Goal: Task Accomplishment & Management: Manage account settings

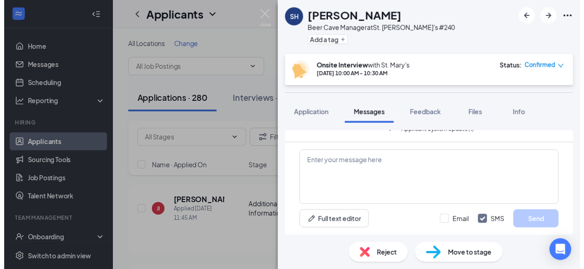
scroll to position [467, 0]
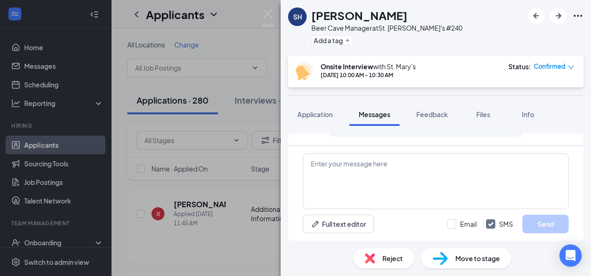
click at [197, 182] on div "SH [PERSON_NAME] Beer Cave Manager at [GEOGRAPHIC_DATA][PERSON_NAME]'s #240 Add…" at bounding box center [295, 138] width 591 height 276
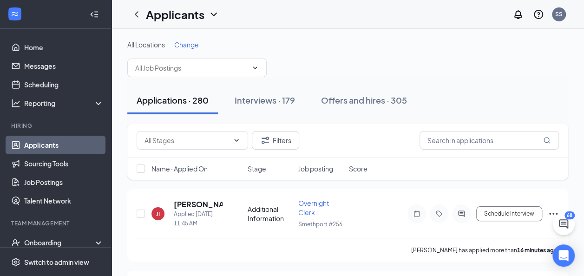
click at [457, 71] on div "All Locations Change" at bounding box center [347, 58] width 441 height 37
click at [34, 178] on link "Job Postings" at bounding box center [63, 182] width 79 height 19
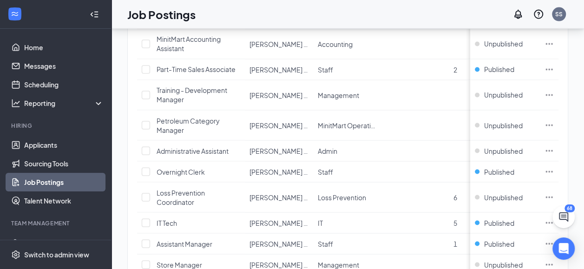
scroll to position [1129, 0]
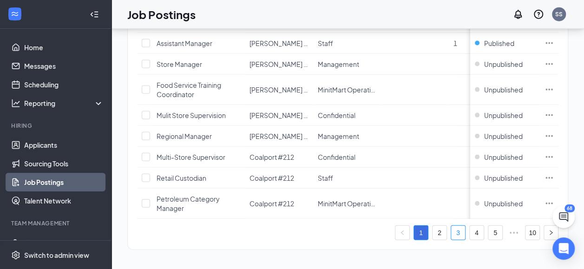
click at [465, 230] on link "3" at bounding box center [458, 233] width 14 height 14
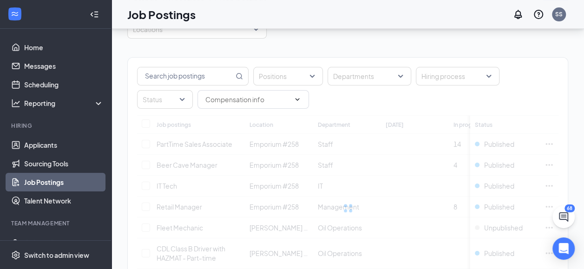
scroll to position [1129, 0]
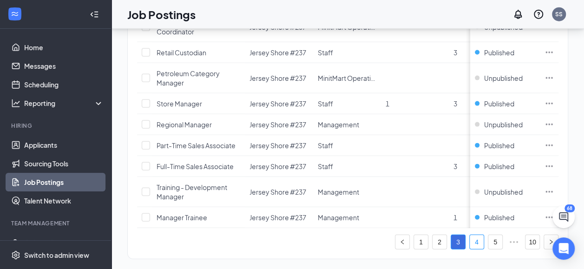
click at [484, 242] on link "4" at bounding box center [477, 242] width 14 height 14
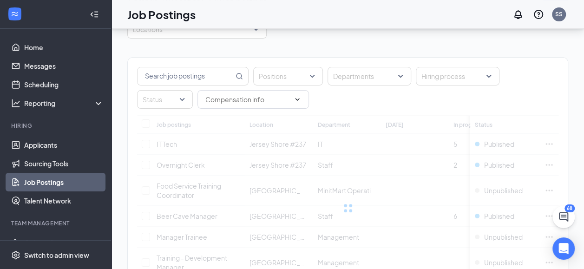
scroll to position [1119, 0]
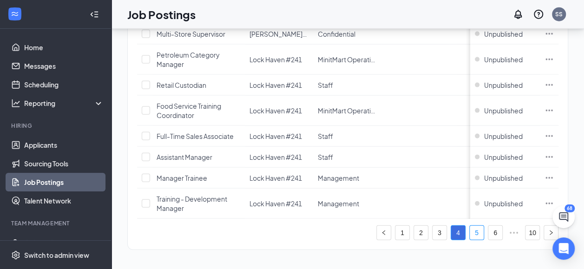
click at [483, 235] on link "5" at bounding box center [477, 233] width 14 height 14
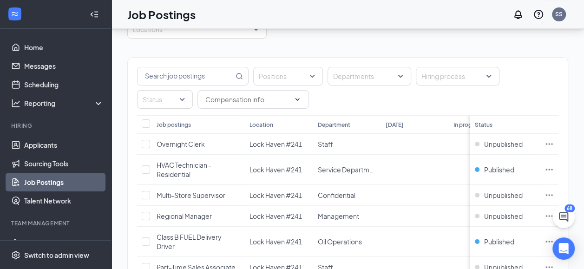
scroll to position [1110, 0]
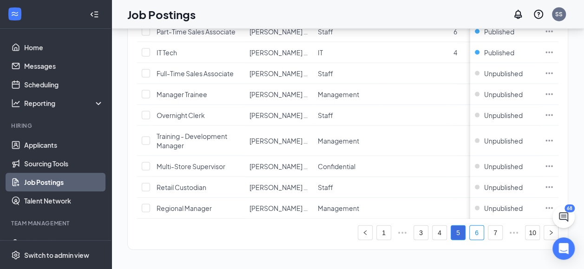
click at [483, 229] on link "6" at bounding box center [477, 233] width 14 height 14
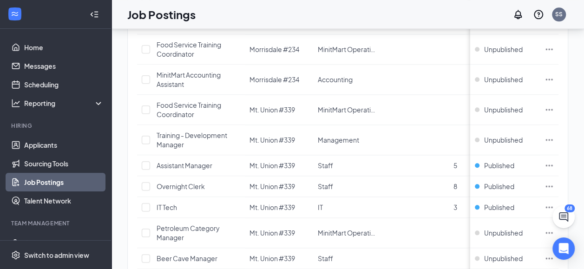
scroll to position [600, 0]
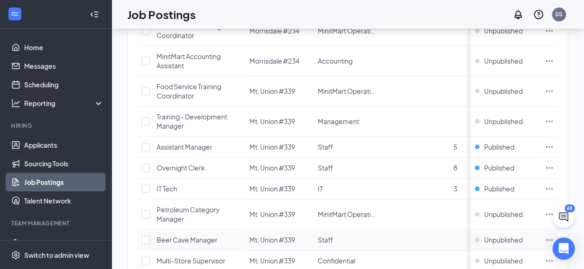
click at [138, 234] on td at bounding box center [144, 239] width 15 height 21
click at [143, 235] on input "checkbox" at bounding box center [146, 239] width 8 height 8
checkbox input "true"
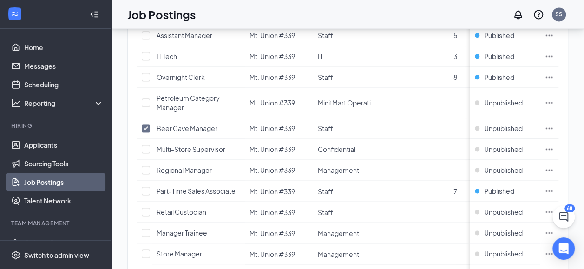
scroll to position [707, 0]
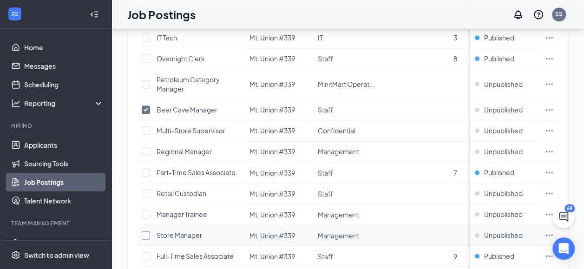
click at [146, 231] on input "checkbox" at bounding box center [146, 235] width 8 height 8
checkbox input "true"
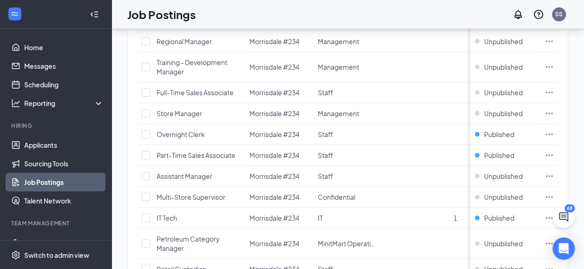
scroll to position [0, 0]
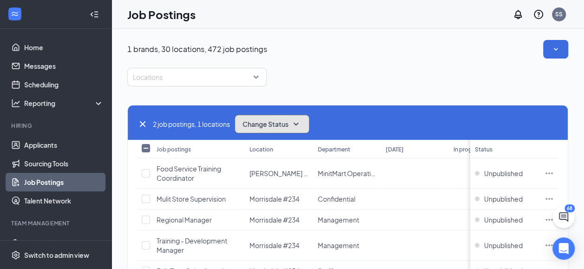
click at [305, 126] on button "Change Status" at bounding box center [272, 124] width 75 height 19
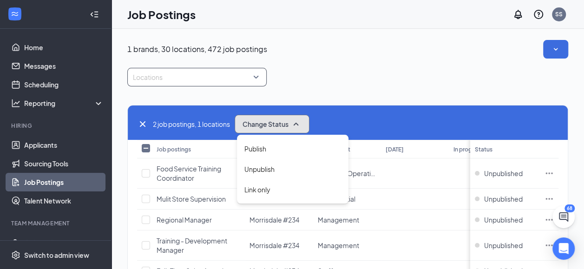
click at [137, 70] on div at bounding box center [192, 77] width 125 height 15
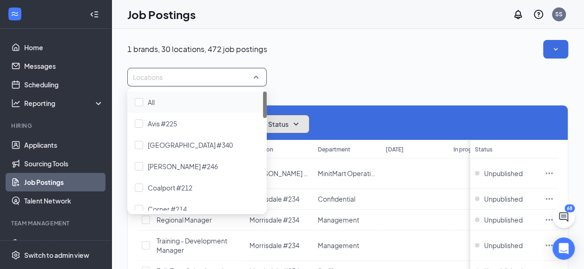
click at [299, 122] on icon "SmallChevronDown" at bounding box center [295, 123] width 11 height 11
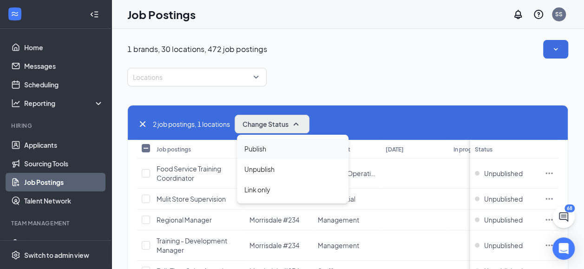
click at [255, 149] on span "Publish" at bounding box center [255, 149] width 22 height 10
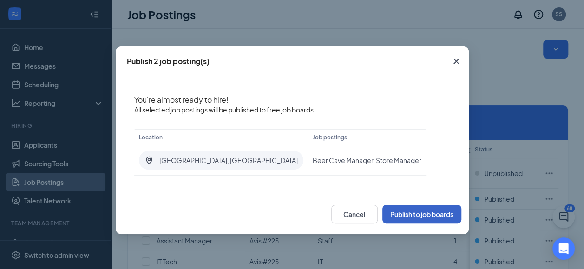
click at [425, 210] on button "Publish to job boards" at bounding box center [421, 214] width 79 height 19
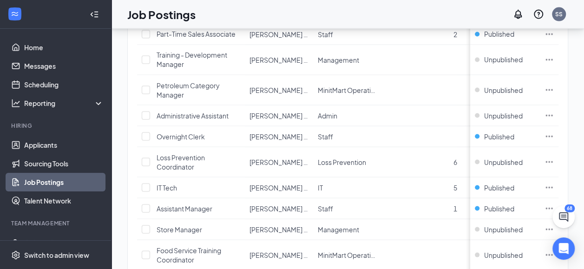
scroll to position [1105, 0]
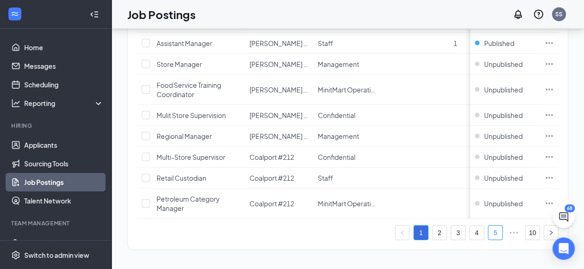
click at [501, 226] on link "5" at bounding box center [495, 233] width 14 height 14
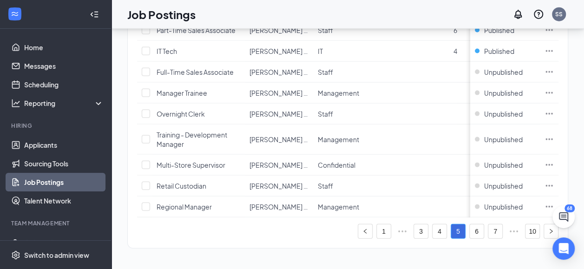
scroll to position [1087, 0]
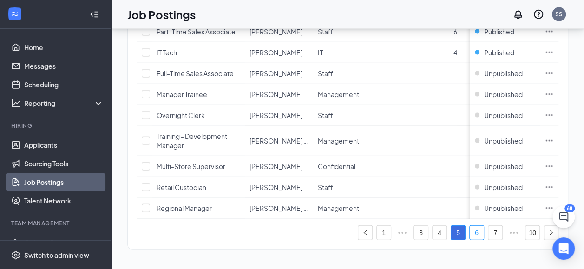
click at [484, 232] on link "6" at bounding box center [477, 233] width 14 height 14
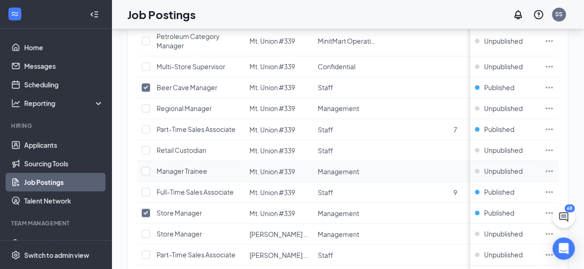
scroll to position [750, 0]
